Goal: Find specific fact: Find specific fact

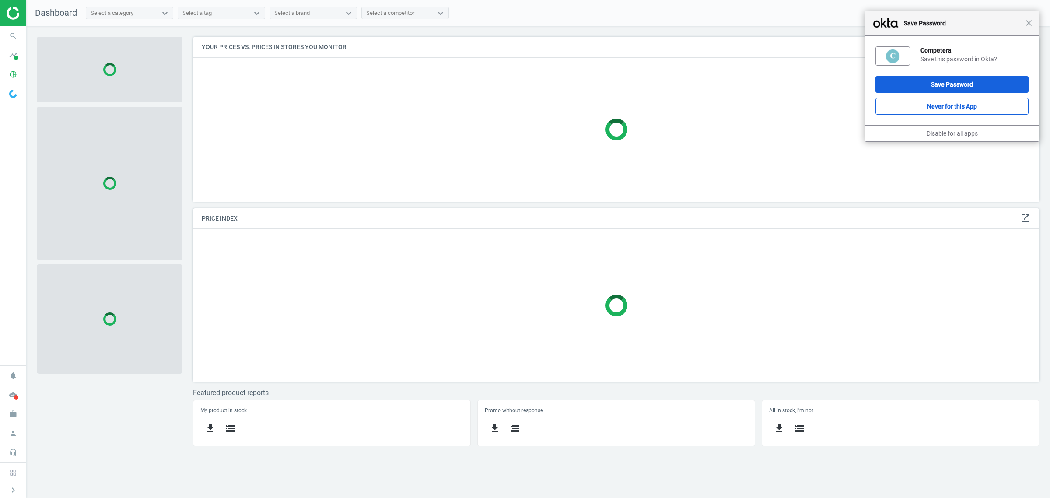
scroll to position [182, 863]
click at [1032, 23] on span "Close" at bounding box center [1029, 23] width 7 height 7
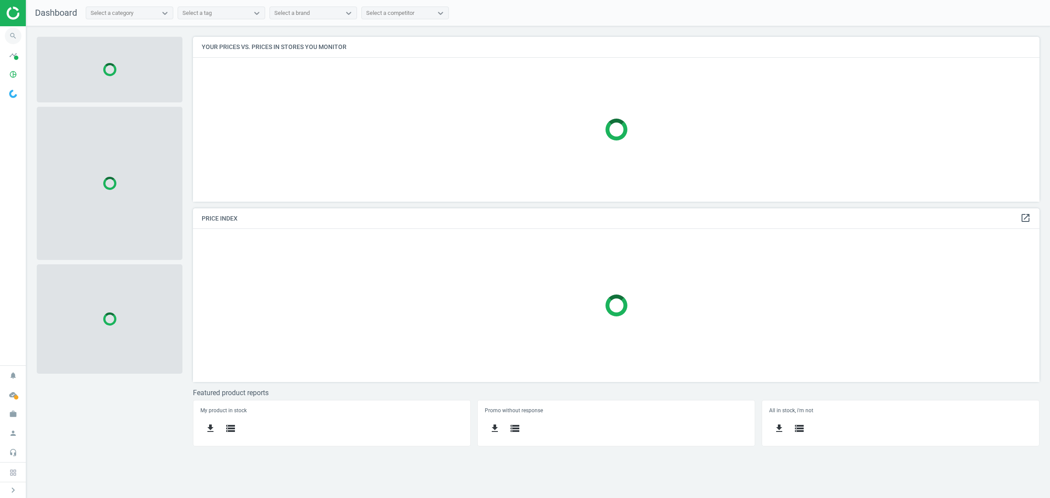
click at [10, 35] on icon "search" at bounding box center [13, 36] width 17 height 17
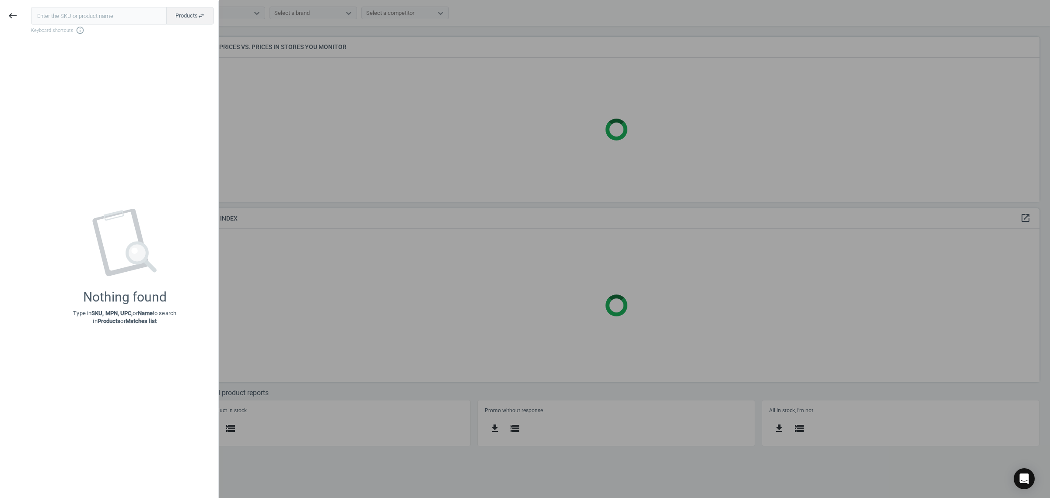
scroll to position [182, 856]
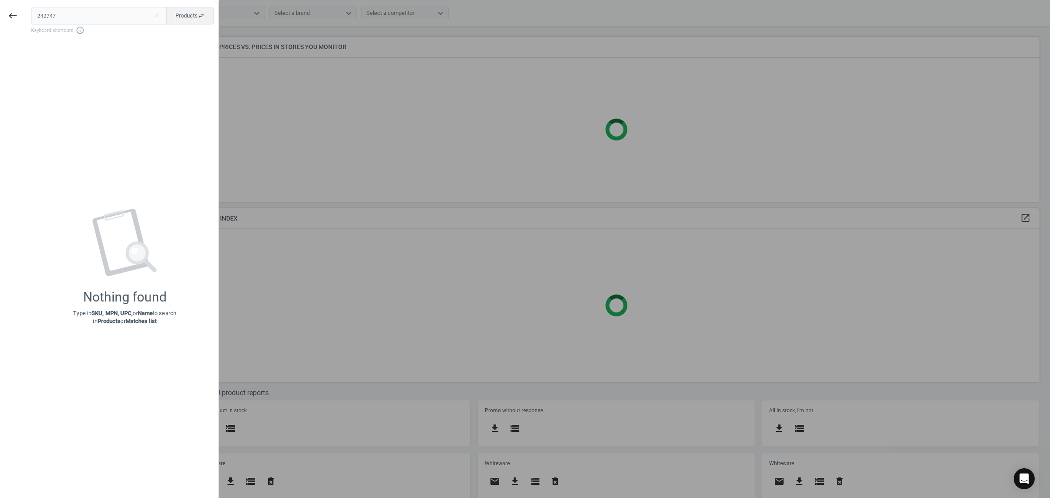
type input "242747"
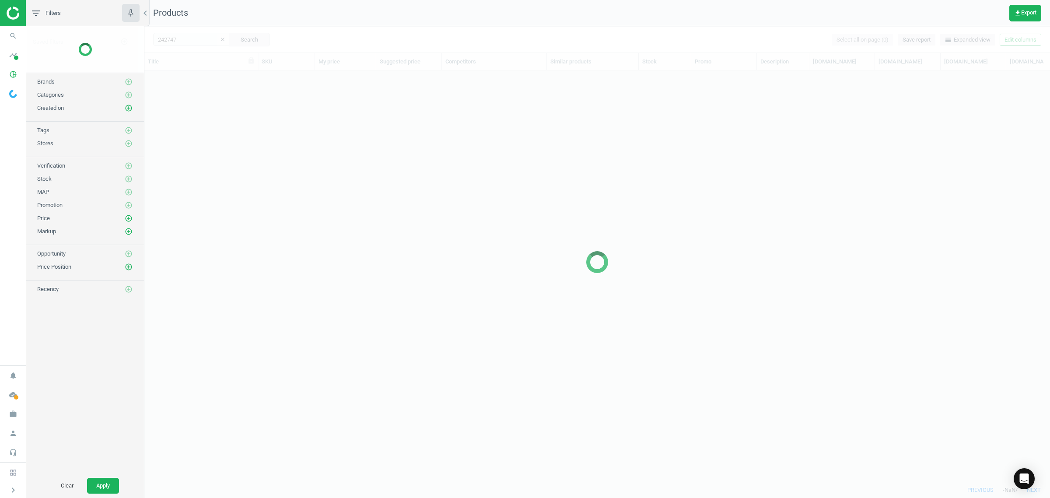
scroll to position [394, 898]
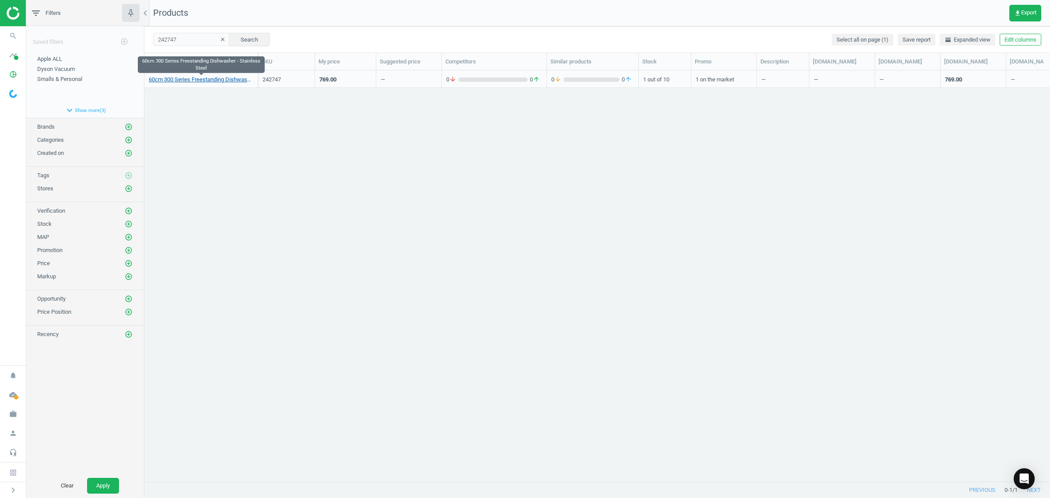
click at [174, 79] on link "60cm 300 Series Freestanding Dishwasher - Stainless Steel" at bounding box center [201, 80] width 105 height 8
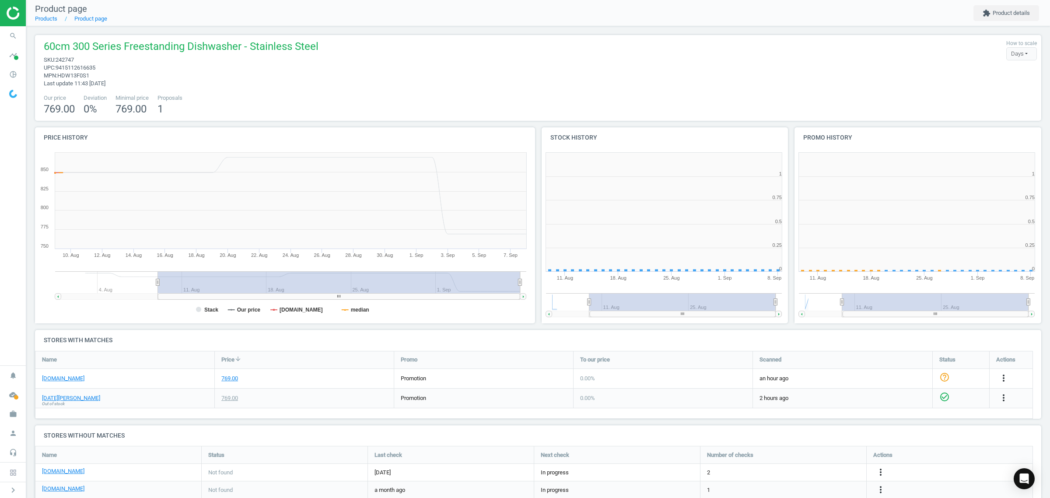
scroll to position [192, 262]
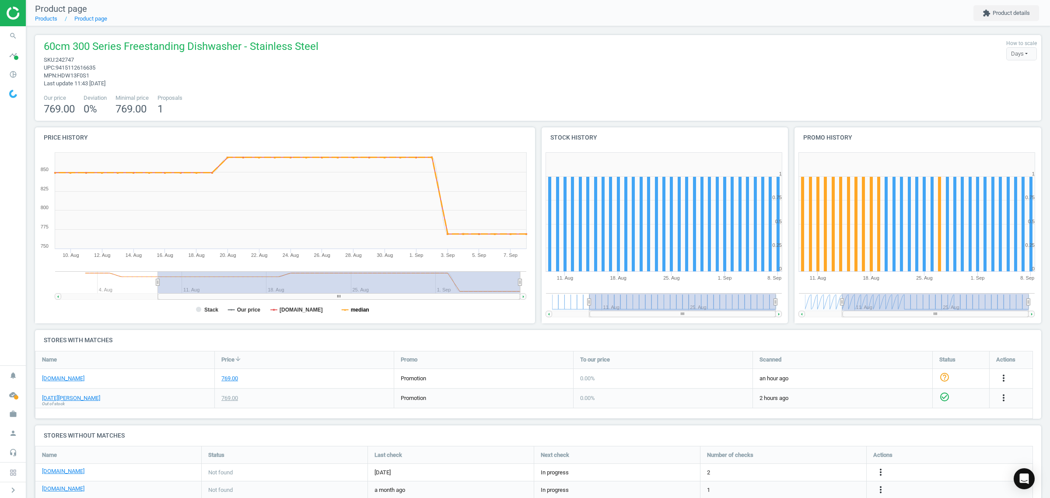
click at [355, 310] on tspan "median" at bounding box center [360, 310] width 18 height 6
click at [233, 310] on icon at bounding box center [231, 310] width 7 height 0
click at [82, 379] on link "[DOMAIN_NAME]" at bounding box center [63, 379] width 42 height 8
